Goal: Information Seeking & Learning: Compare options

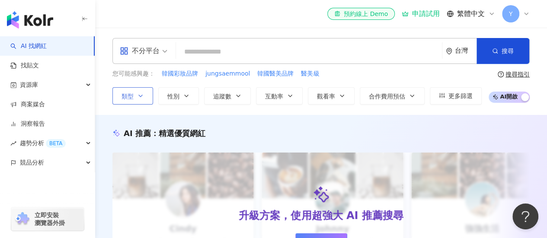
click at [135, 102] on button "類型" at bounding box center [132, 95] width 41 height 17
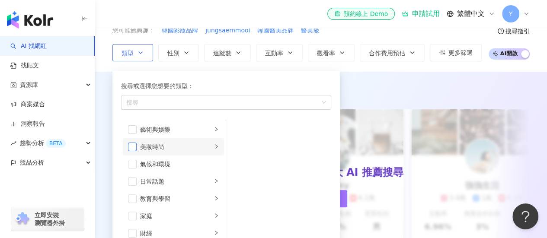
click at [128, 144] on span "button" at bounding box center [132, 147] width 9 height 9
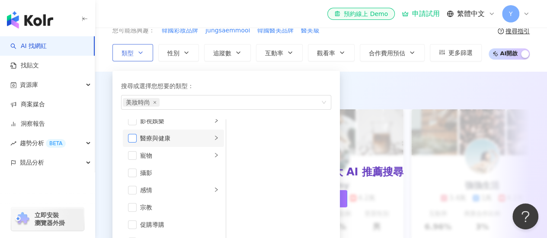
click at [136, 136] on span "button" at bounding box center [132, 138] width 9 height 9
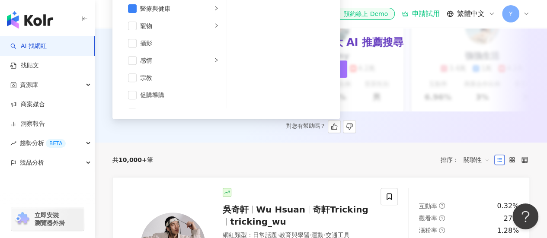
scroll to position [0, 0]
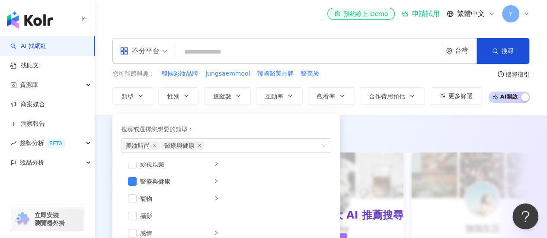
click at [263, 20] on div "el-icon-cs 預約線上 Demo 申請試用 繁體中文 Y" at bounding box center [320, 14] width 417 height 28
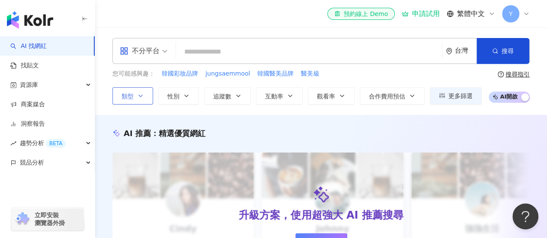
click at [143, 97] on icon "button" at bounding box center [140, 96] width 7 height 7
click at [288, 24] on div "el-icon-cs 預約線上 Demo 申請試用 繁體中文 Y" at bounding box center [320, 14] width 417 height 28
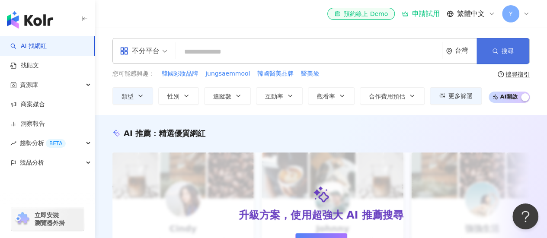
click at [492, 53] on icon "button" at bounding box center [495, 51] width 6 height 6
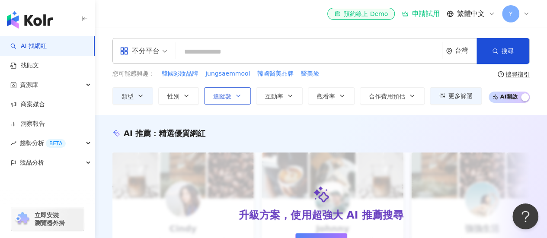
drag, startPoint x: 237, startPoint y: 97, endPoint x: 237, endPoint y: 102, distance: 4.8
click at [237, 102] on button "追蹤數" at bounding box center [227, 95] width 47 height 17
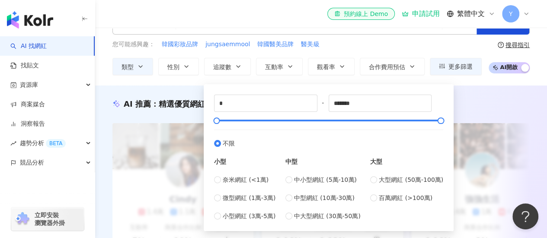
scroll to position [43, 0]
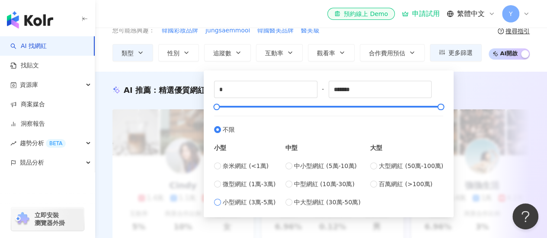
click at [255, 202] on span "小型網紅 (3萬-5萬)" at bounding box center [249, 203] width 53 height 10
type input "*****"
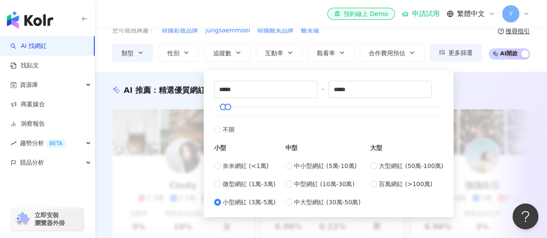
click at [473, 74] on div "AI 推薦 ： 精選優質網紅 升級方案，使用超強大 AI 推薦搜尋 申請試用 Cindy 1.4萬 1.1萬 3.2萬 互動率 5% 商業合作比例 10% 受…" at bounding box center [321, 172] width 452 height 201
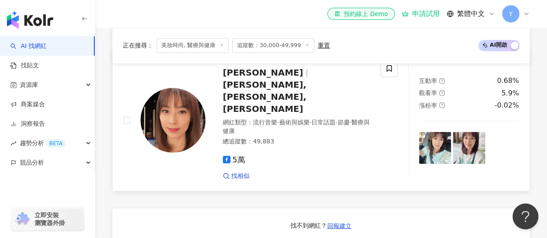
scroll to position [649, 0]
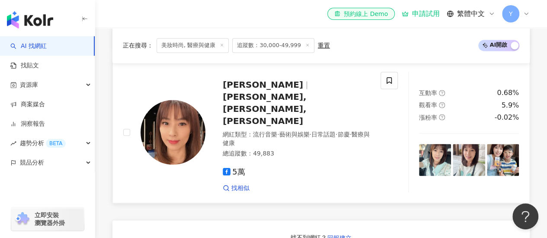
click at [277, 90] on span "余采恩 kitty" at bounding box center [267, 85] width 88 height 10
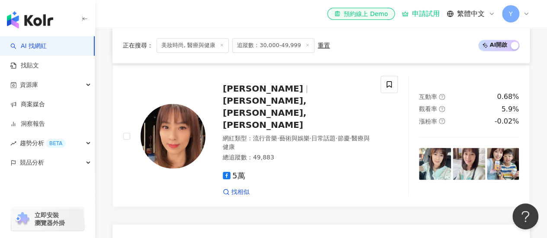
scroll to position [605, 0]
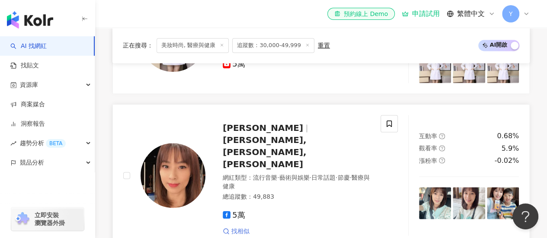
click at [243, 227] on span "找相似" at bounding box center [240, 231] width 18 height 9
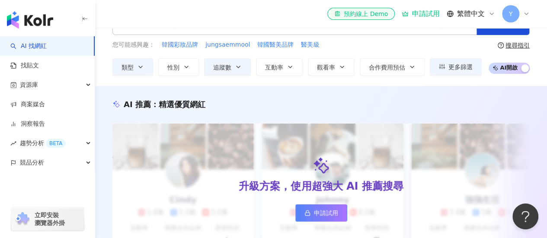
scroll to position [0, 0]
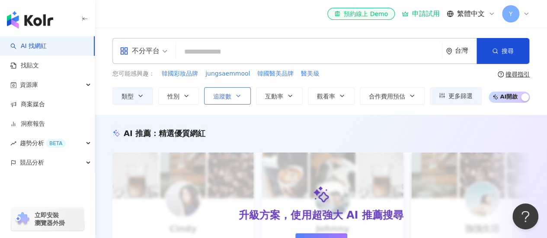
click at [230, 97] on button "追蹤數" at bounding box center [227, 95] width 47 height 17
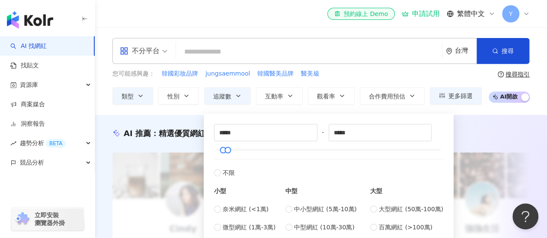
scroll to position [43, 0]
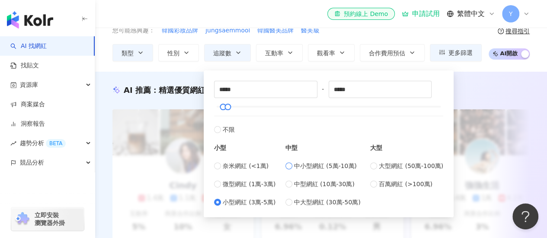
type input "*****"
click at [481, 72] on div "AI 推薦 ： 精選優質網紅 升級方案，使用超強大 AI 推薦搜尋 申請試用 Cindy 1.4萬 1.1萬 3.2萬 互動率 5% 商業合作比例 10% 受…" at bounding box center [321, 172] width 452 height 201
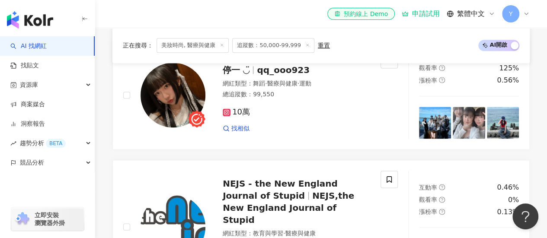
scroll to position [519, 0]
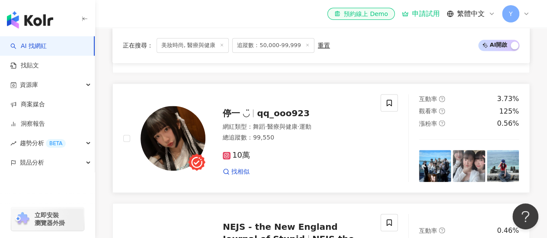
click at [240, 109] on span "停一 ◡̈" at bounding box center [236, 113] width 27 height 10
click at [233, 168] on span "找相似" at bounding box center [240, 172] width 18 height 9
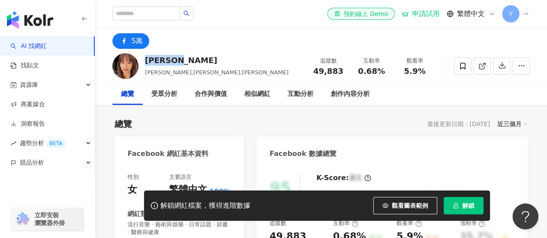
drag, startPoint x: 153, startPoint y: 62, endPoint x: 191, endPoint y: 63, distance: 38.5
click at [191, 63] on div "余采恩 kitty" at bounding box center [217, 60] width 144 height 11
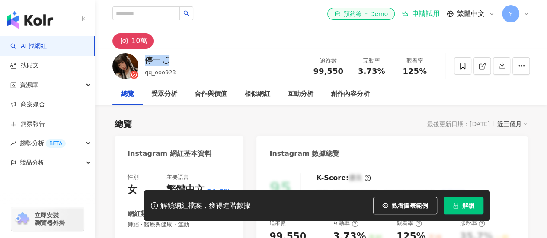
drag, startPoint x: 166, startPoint y: 60, endPoint x: 171, endPoint y: 60, distance: 5.2
click at [171, 60] on div "停一 ◡̈ qq_ooo923 追蹤數 99,550 互動率 3.73% 觀看率 125%" at bounding box center [321, 66] width 452 height 34
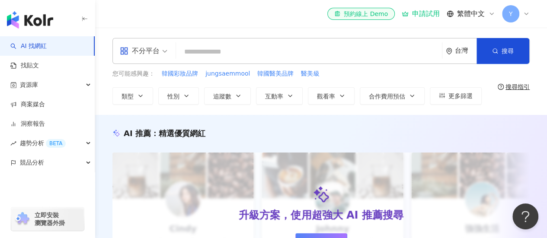
click at [38, 51] on link "AI 找網紅" at bounding box center [28, 46] width 36 height 9
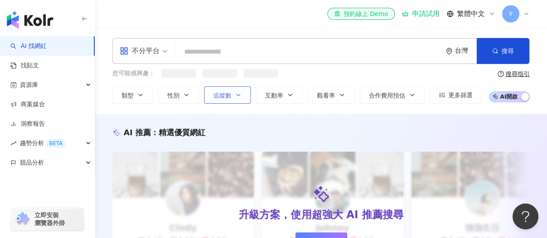
click at [226, 94] on span "追蹤數" at bounding box center [222, 95] width 18 height 7
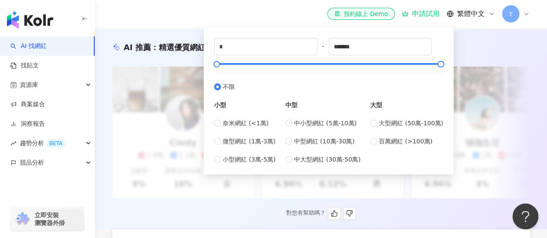
scroll to position [86, 0]
click at [250, 159] on span "小型網紅 (3萬-5萬)" at bounding box center [249, 159] width 53 height 10
type input "*****"
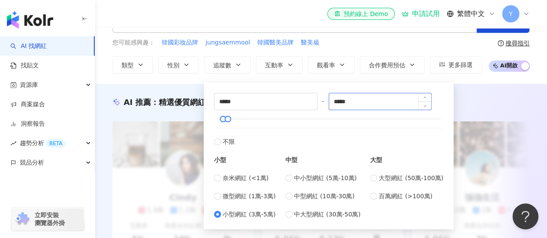
scroll to position [0, 0]
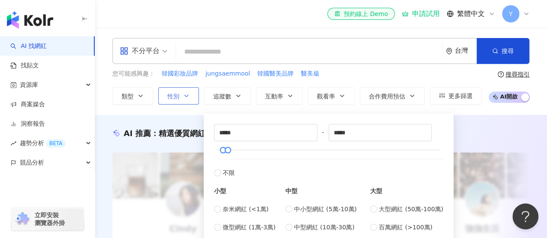
click at [176, 93] on span "性別" at bounding box center [173, 96] width 12 height 7
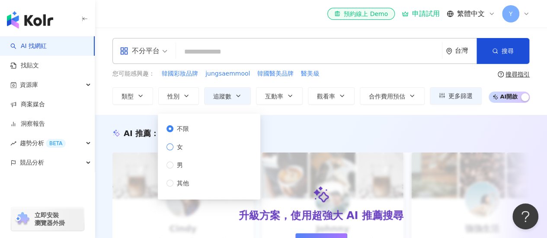
click at [192, 149] on label "女" at bounding box center [179, 147] width 26 height 10
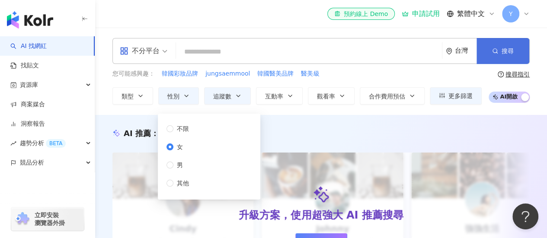
click at [511, 53] on span "搜尋" at bounding box center [508, 51] width 12 height 7
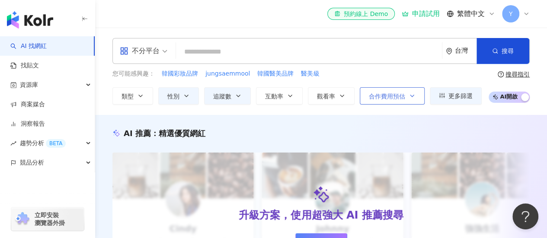
click at [403, 99] on span "合作費用預估" at bounding box center [387, 96] width 36 height 7
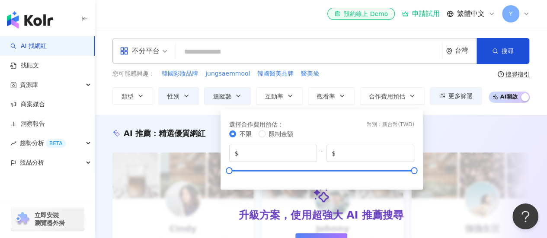
click at [431, 70] on div "您可能感興趣： 韓國彩妝品牌 jungsaemmool 韓國醫美品牌 醫美級" at bounding box center [296, 74] width 369 height 10
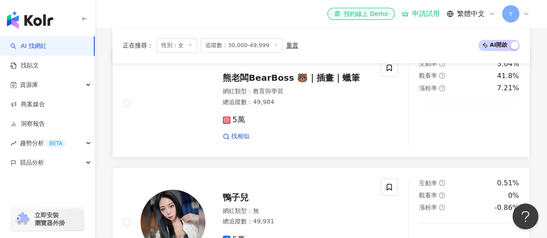
scroll to position [432, 0]
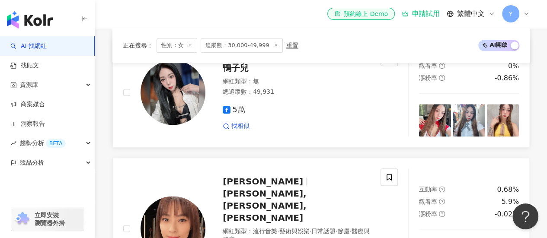
click at [230, 73] on span "鴨子兒" at bounding box center [236, 68] width 26 height 10
click at [237, 131] on span "找相似" at bounding box center [240, 126] width 18 height 9
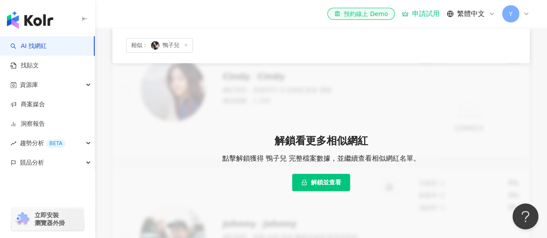
scroll to position [320, 0]
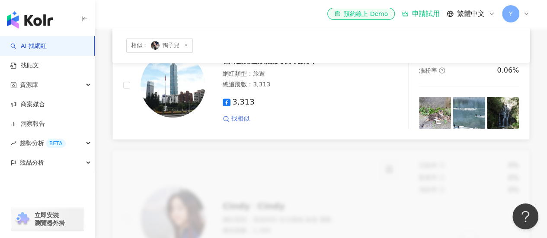
click at [233, 123] on span "找相似" at bounding box center [240, 119] width 18 height 9
